Goal: Find specific page/section: Find specific page/section

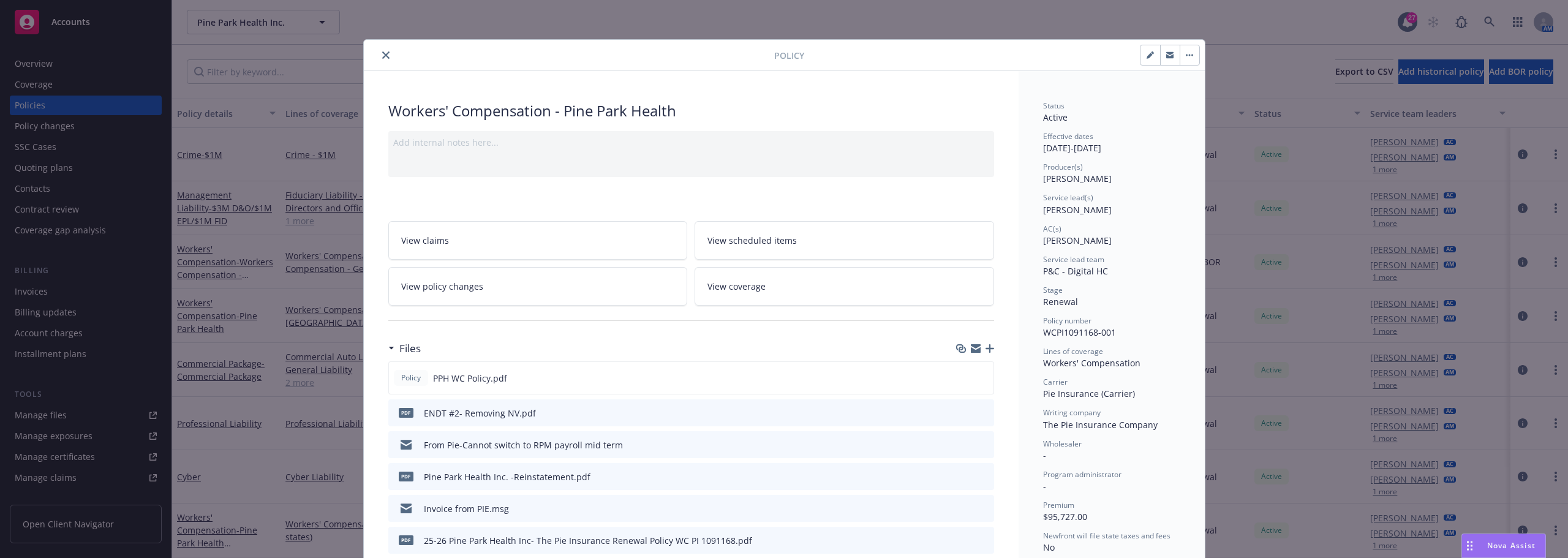
scroll to position [37, 0]
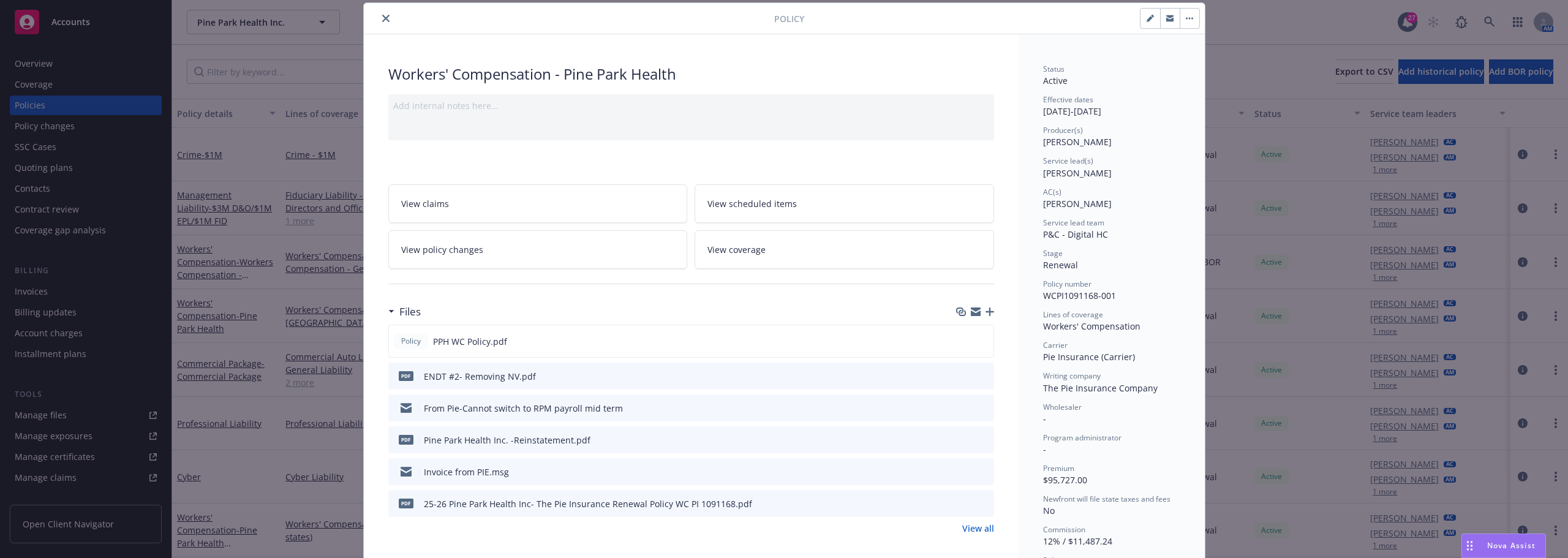
click at [378, 20] on button "close" at bounding box center [385, 18] width 15 height 15
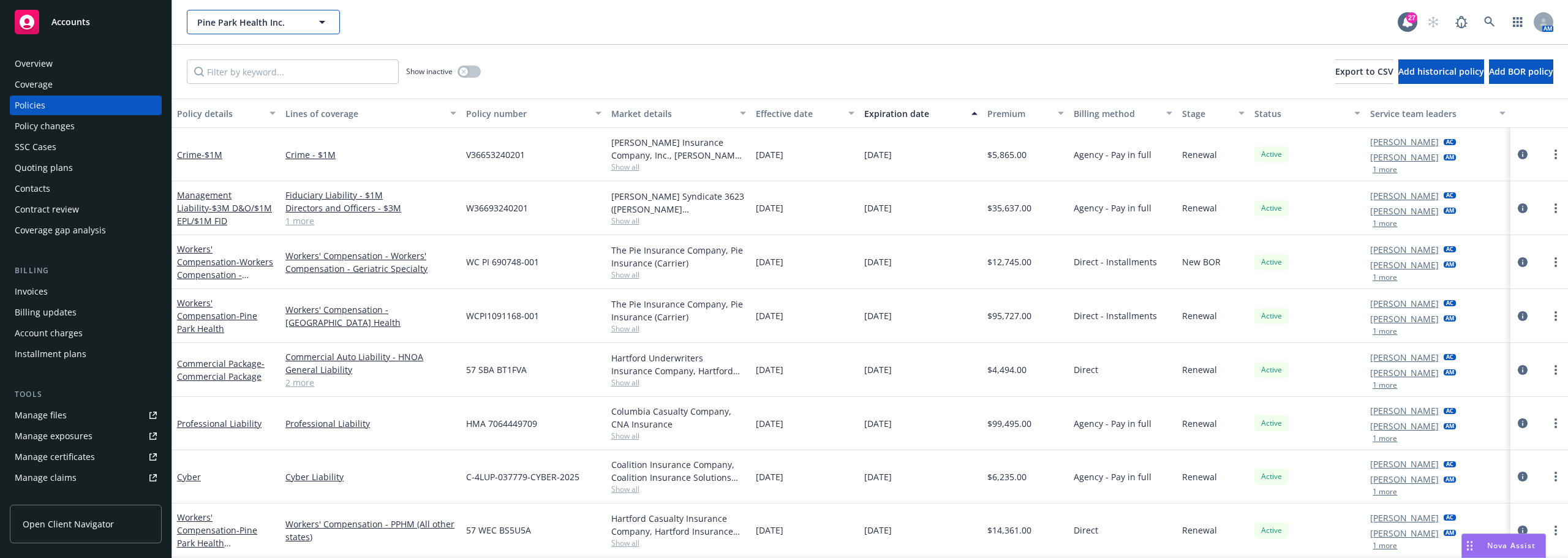
click at [291, 25] on span "Pine Park Health Inc." at bounding box center [250, 22] width 106 height 13
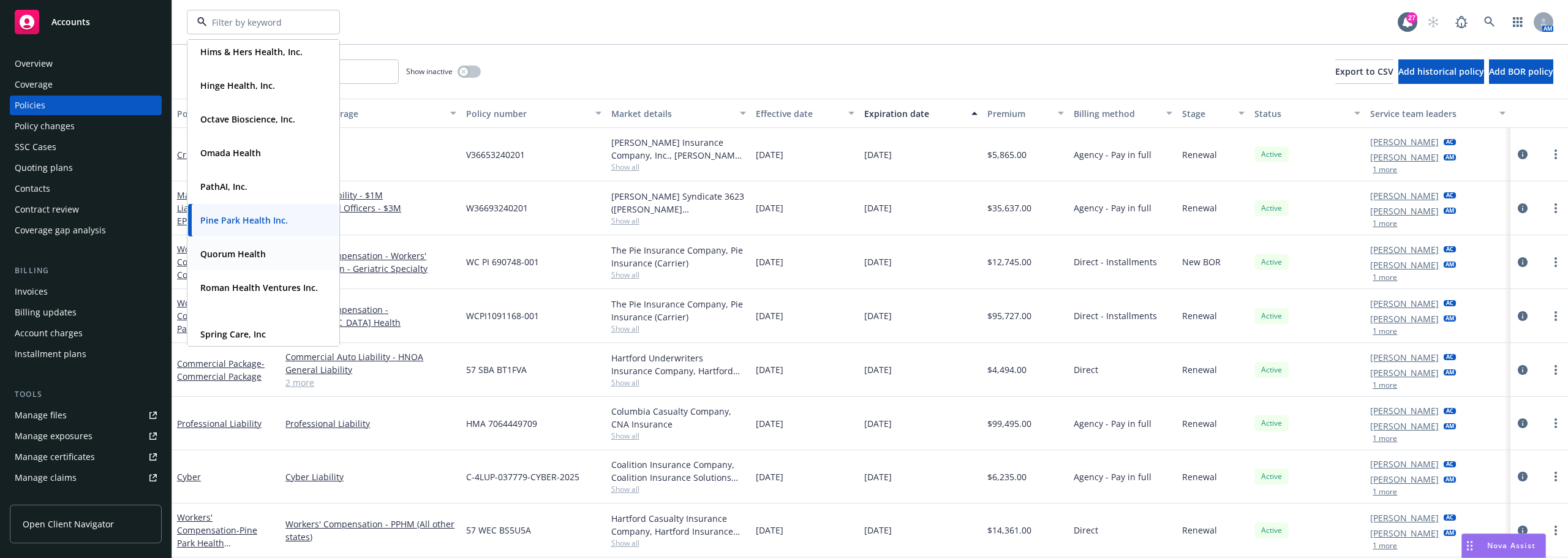
scroll to position [306, 0]
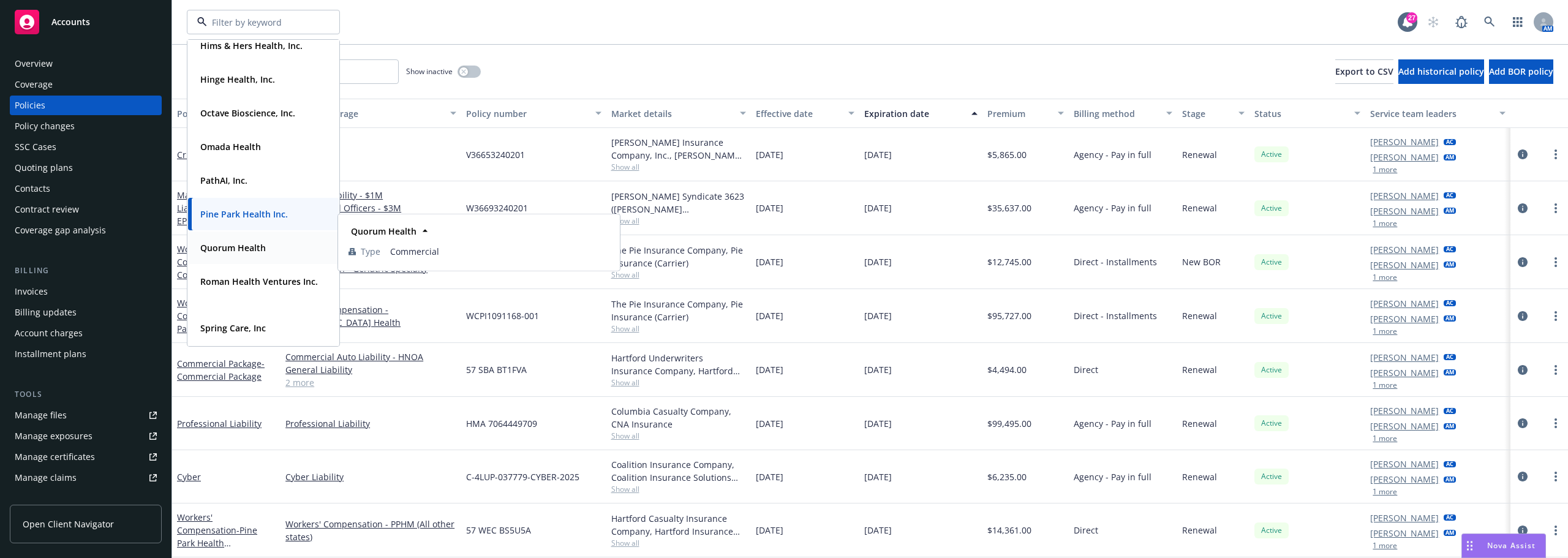
click at [227, 258] on div "Quorum Health Type Commercial" at bounding box center [263, 247] width 151 height 32
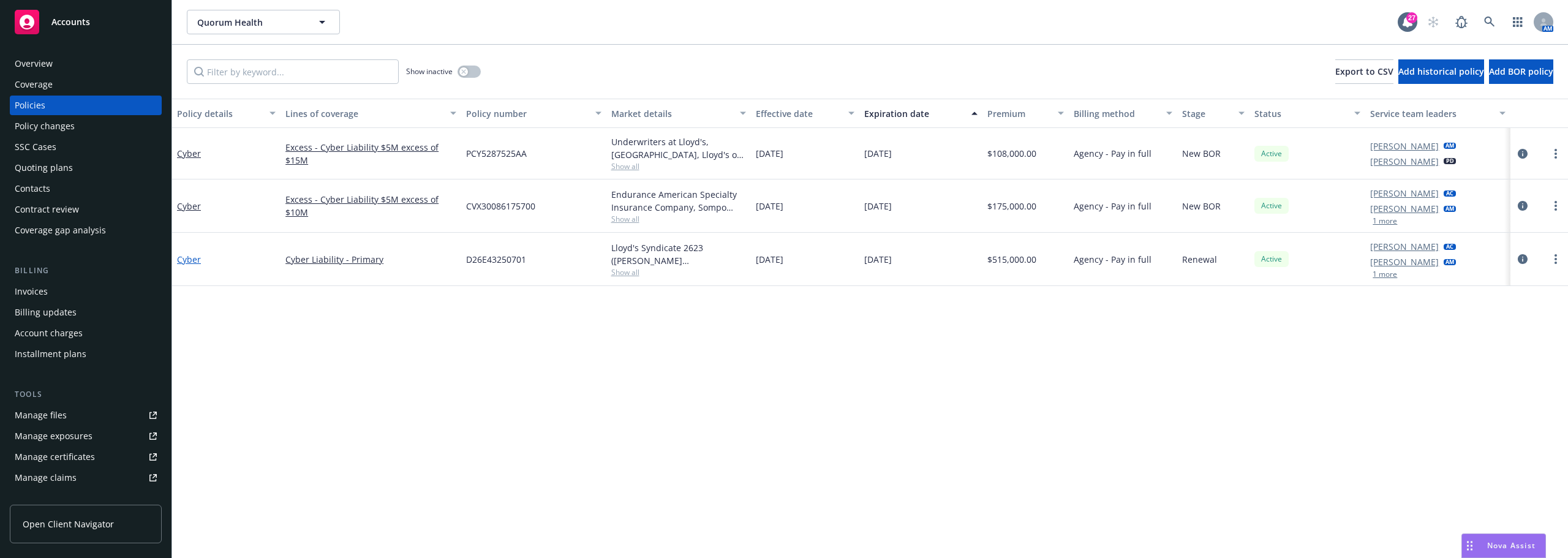
click at [191, 254] on link "Cyber" at bounding box center [189, 259] width 24 height 11
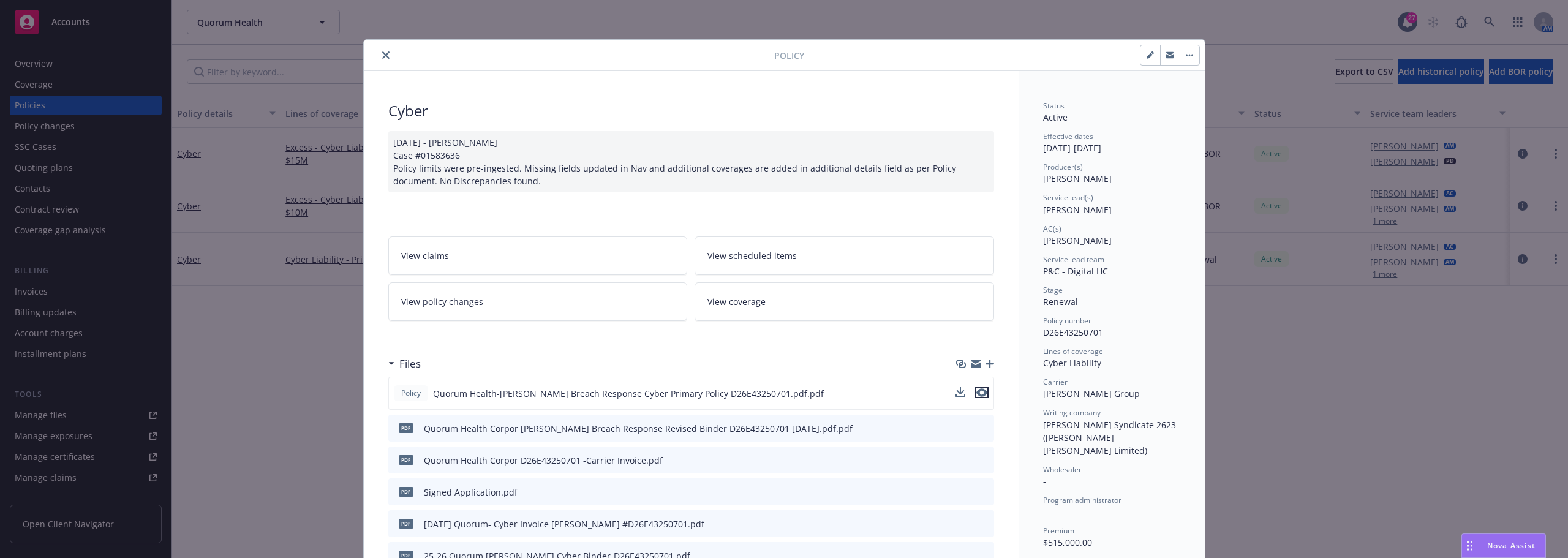
click at [981, 393] on icon "preview file" at bounding box center [981, 392] width 11 height 8
